Goal: Task Accomplishment & Management: Use online tool/utility

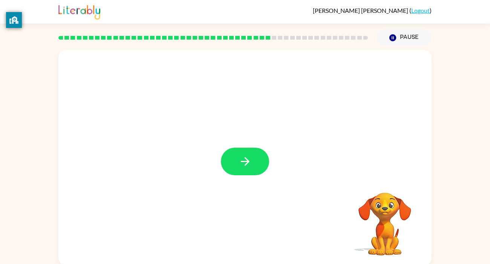
click at [261, 145] on div at bounding box center [245, 157] width 374 height 215
click at [235, 172] on button "button" at bounding box center [245, 162] width 48 height 28
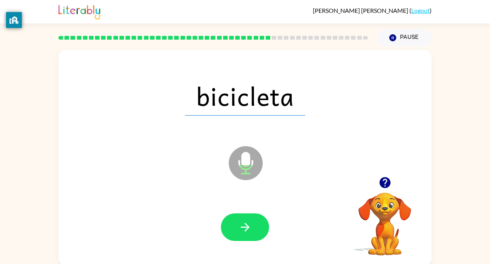
click at [234, 171] on icon at bounding box center [246, 163] width 34 height 34
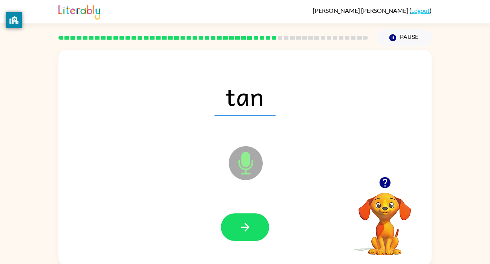
click at [234, 171] on icon at bounding box center [246, 163] width 34 height 34
click at [240, 229] on icon "button" at bounding box center [245, 226] width 13 height 13
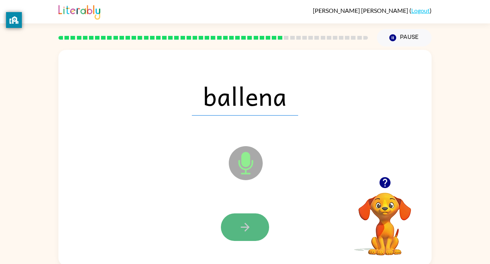
click at [239, 229] on icon "button" at bounding box center [245, 226] width 13 height 13
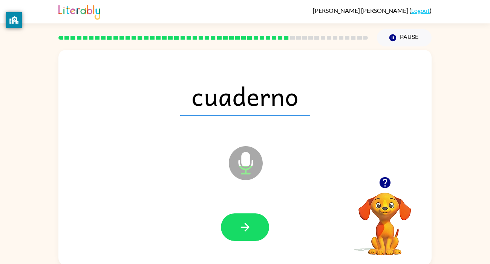
click at [239, 229] on icon "button" at bounding box center [245, 226] width 13 height 13
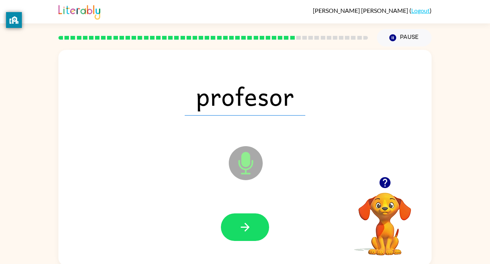
click at [239, 229] on icon "button" at bounding box center [245, 226] width 13 height 13
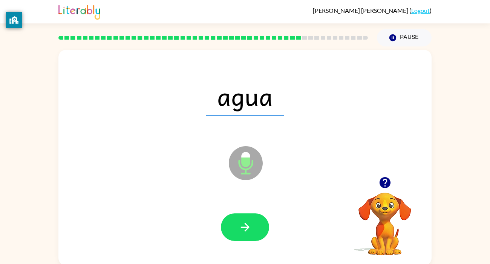
click at [239, 229] on icon "button" at bounding box center [245, 226] width 13 height 13
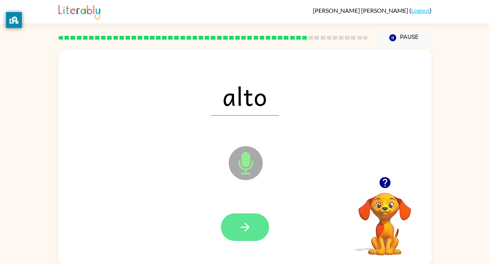
click at [239, 228] on icon "button" at bounding box center [245, 226] width 13 height 13
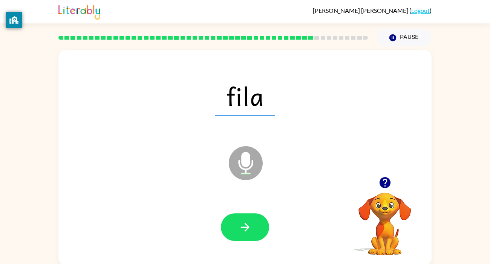
click at [239, 228] on icon "button" at bounding box center [245, 226] width 13 height 13
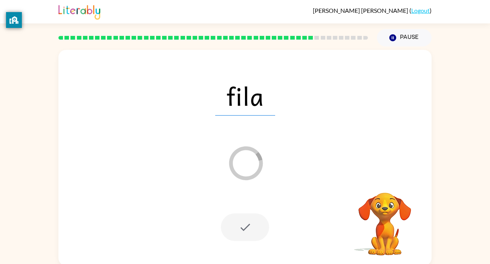
click at [238, 228] on div at bounding box center [245, 227] width 48 height 28
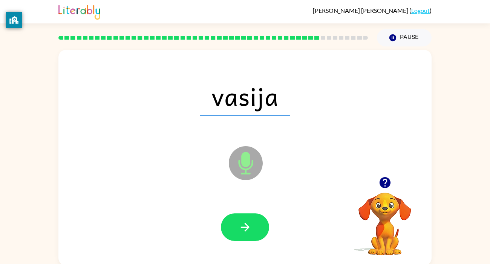
click at [239, 228] on icon "button" at bounding box center [245, 226] width 13 height 13
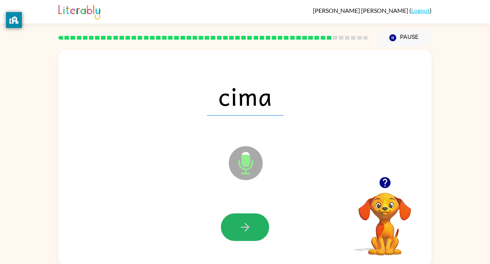
click at [239, 228] on icon "button" at bounding box center [245, 226] width 13 height 13
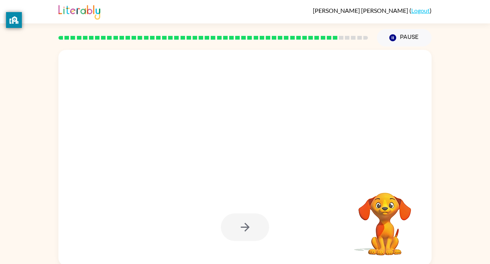
click at [238, 228] on div at bounding box center [245, 227] width 48 height 28
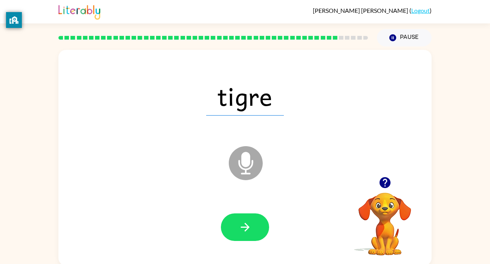
click at [239, 228] on icon "button" at bounding box center [245, 226] width 13 height 13
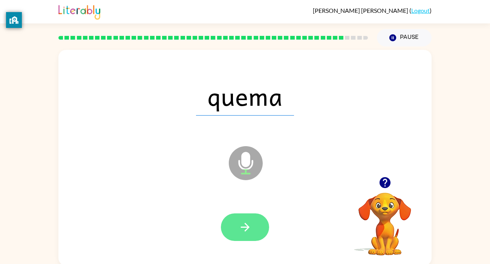
click at [238, 228] on button "button" at bounding box center [245, 227] width 48 height 28
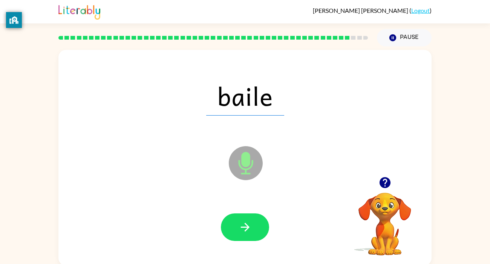
click at [238, 228] on button "button" at bounding box center [245, 227] width 48 height 28
click at [235, 209] on div at bounding box center [245, 227] width 358 height 62
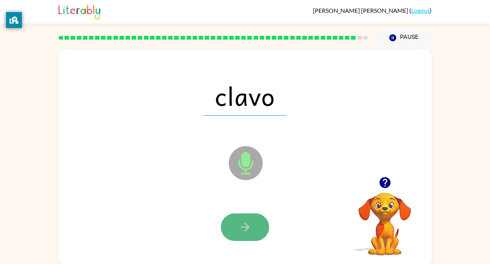
click at [236, 220] on button "button" at bounding box center [245, 227] width 48 height 28
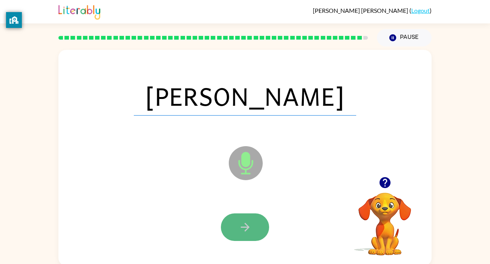
click at [239, 221] on icon "button" at bounding box center [245, 226] width 13 height 13
